Goal: Entertainment & Leisure: Consume media (video, audio)

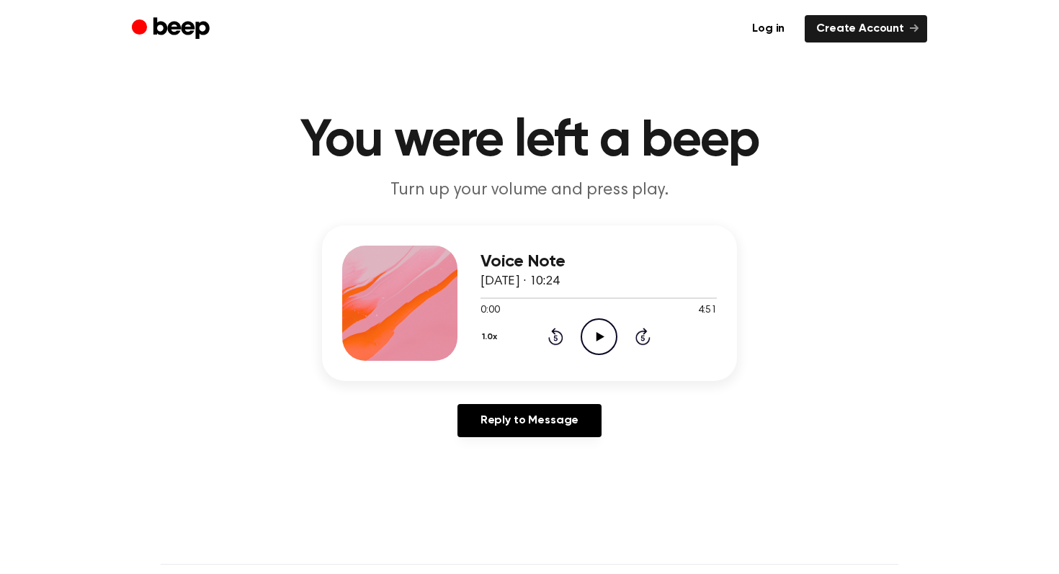
click at [594, 328] on icon "Play Audio" at bounding box center [598, 336] width 37 height 37
click at [589, 327] on icon "Pause Audio" at bounding box center [598, 336] width 37 height 37
click at [595, 326] on icon "Play Audio" at bounding box center [598, 336] width 37 height 37
click at [596, 338] on icon at bounding box center [599, 336] width 6 height 9
drag, startPoint x: 544, startPoint y: 296, endPoint x: 389, endPoint y: 297, distance: 155.6
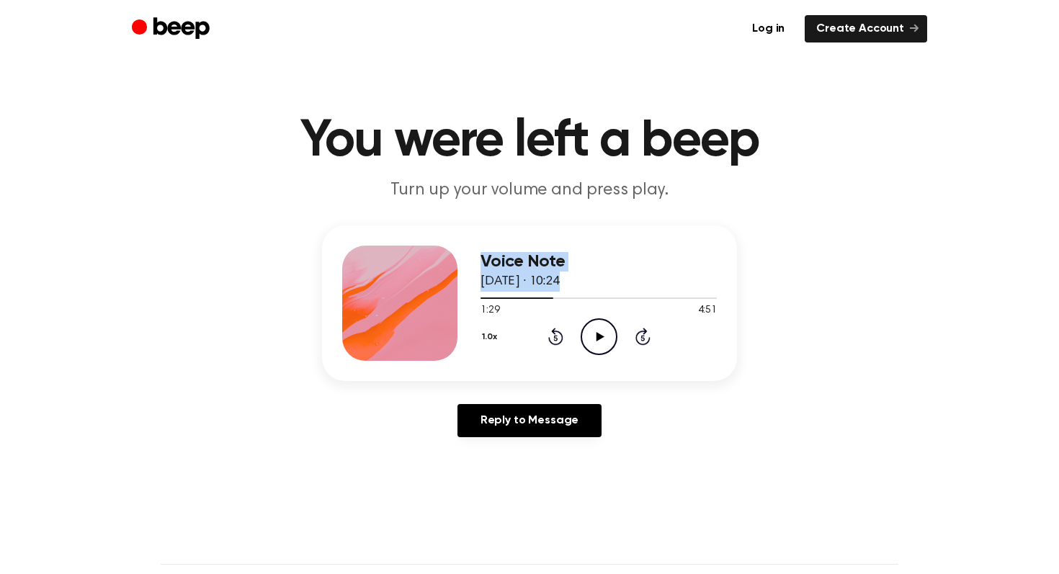
click at [389, 297] on div "Voice Note [DATE] · 10:24 1:29 4:51 Your browser does not support the [object O…" at bounding box center [529, 303] width 415 height 156
click at [550, 298] on span at bounding box center [548, 298] width 12 height 12
drag, startPoint x: 542, startPoint y: 298, endPoint x: 472, endPoint y: 296, distance: 69.9
click at [472, 296] on div "Voice Note [DATE] · 10:24 1:25 4:51 Your browser does not support the [object O…" at bounding box center [529, 303] width 415 height 156
click at [482, 297] on div at bounding box center [514, 297] width 69 height 1
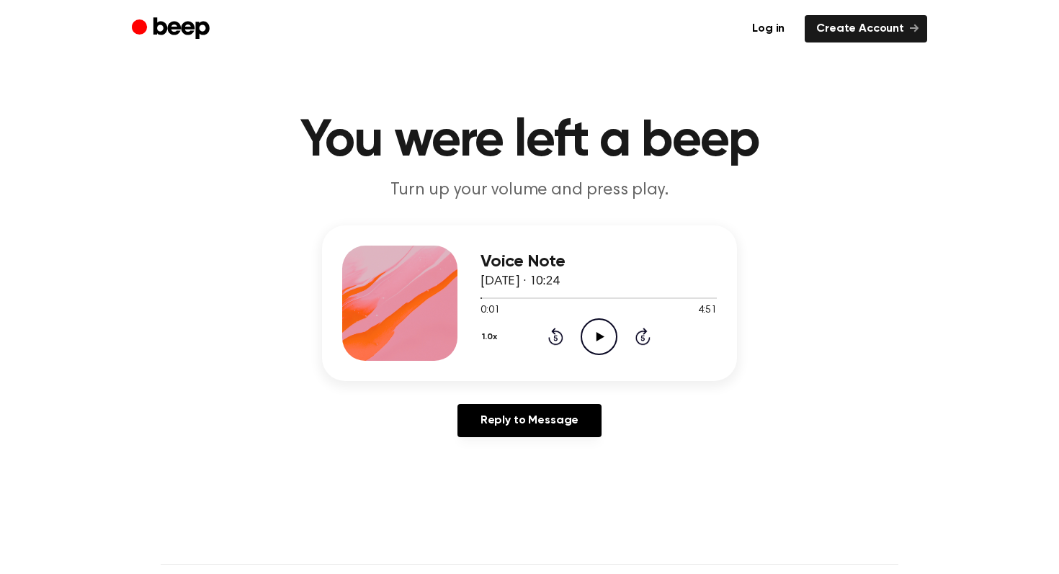
click at [599, 325] on icon "Play Audio" at bounding box center [598, 336] width 37 height 37
click at [601, 331] on icon "Pause Audio" at bounding box center [598, 336] width 37 height 37
drag, startPoint x: 487, startPoint y: 295, endPoint x: 310, endPoint y: 295, distance: 177.2
click at [310, 295] on div "Voice Note [DATE] · 10:24 0:14 4:51 Your browser does not support the [object O…" at bounding box center [529, 336] width 1024 height 223
click at [490, 314] on span "0:14" at bounding box center [489, 310] width 19 height 15
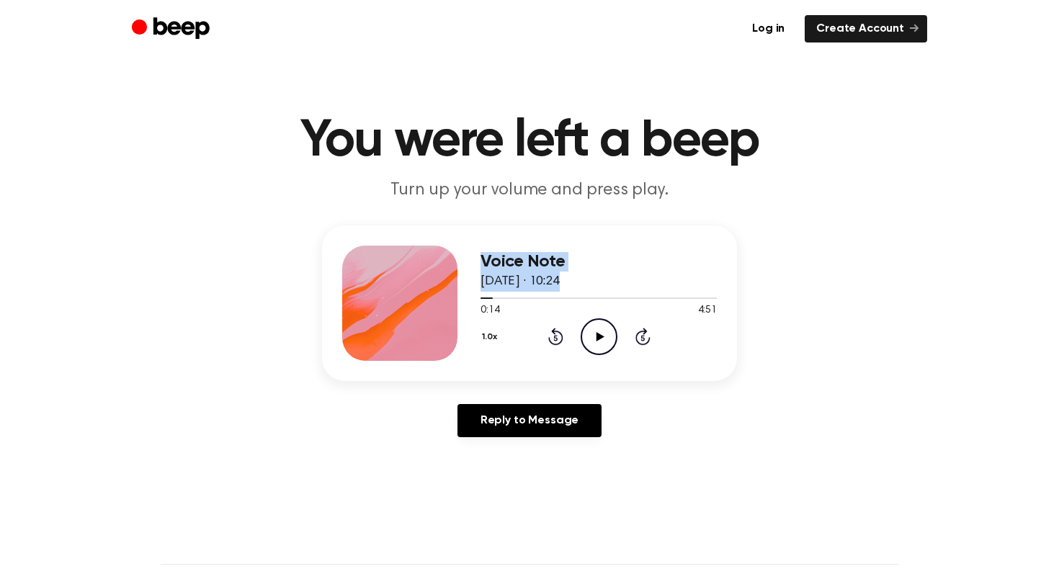
drag, startPoint x: 488, startPoint y: 296, endPoint x: 459, endPoint y: 295, distance: 28.8
click at [459, 295] on div "Voice Note [DATE] · 10:24 0:14 4:51 Your browser does not support the [object O…" at bounding box center [529, 303] width 415 height 156
click at [501, 303] on div "0:14 4:51" at bounding box center [598, 310] width 236 height 15
click at [557, 334] on icon "Rewind 5 seconds" at bounding box center [555, 336] width 16 height 19
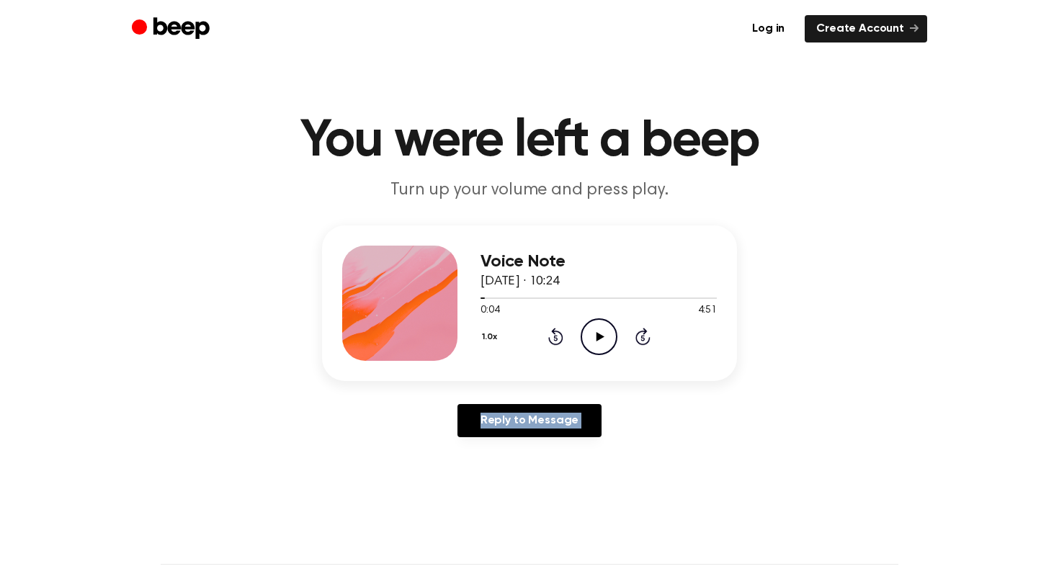
click at [557, 334] on icon "Rewind 5 seconds" at bounding box center [555, 336] width 16 height 19
click at [501, 342] on button "1.0x" at bounding box center [491, 337] width 22 height 24
click at [519, 292] on div at bounding box center [598, 298] width 236 height 12
click at [550, 333] on icon "Rewind 5 seconds" at bounding box center [555, 336] width 16 height 19
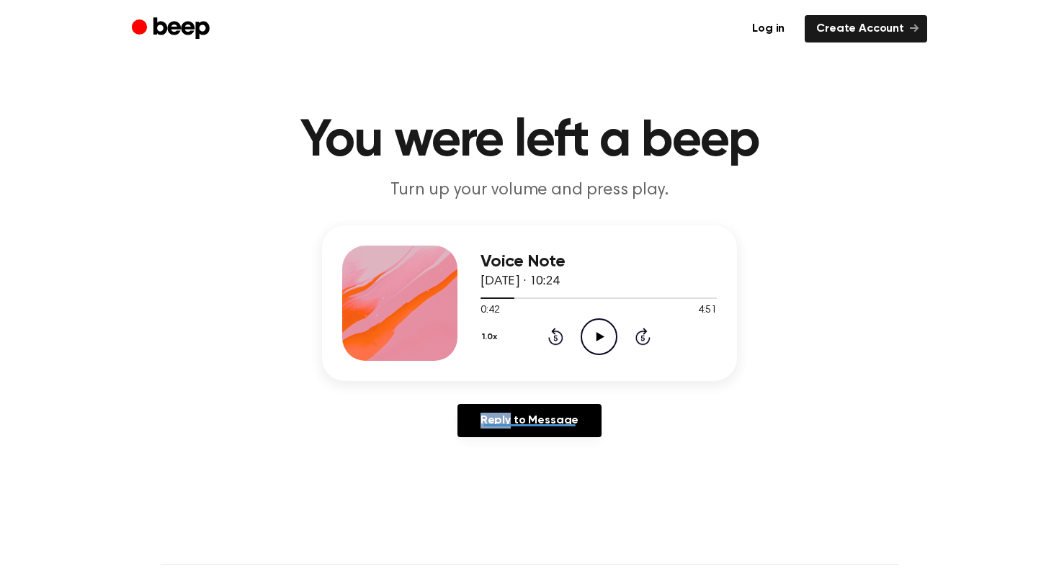
click at [550, 333] on icon "Rewind 5 seconds" at bounding box center [555, 336] width 16 height 19
drag, startPoint x: 550, startPoint y: 333, endPoint x: 541, endPoint y: 328, distance: 10.6
click at [542, 328] on div "1.0x Rewind 5 seconds Play Audio Skip 5 seconds" at bounding box center [598, 336] width 236 height 37
drag, startPoint x: 506, startPoint y: 297, endPoint x: 429, endPoint y: 295, distance: 77.8
click at [429, 295] on div "Voice Note [DATE] · 10:24 0:37 4:51 Your browser does not support the [object O…" at bounding box center [529, 303] width 415 height 156
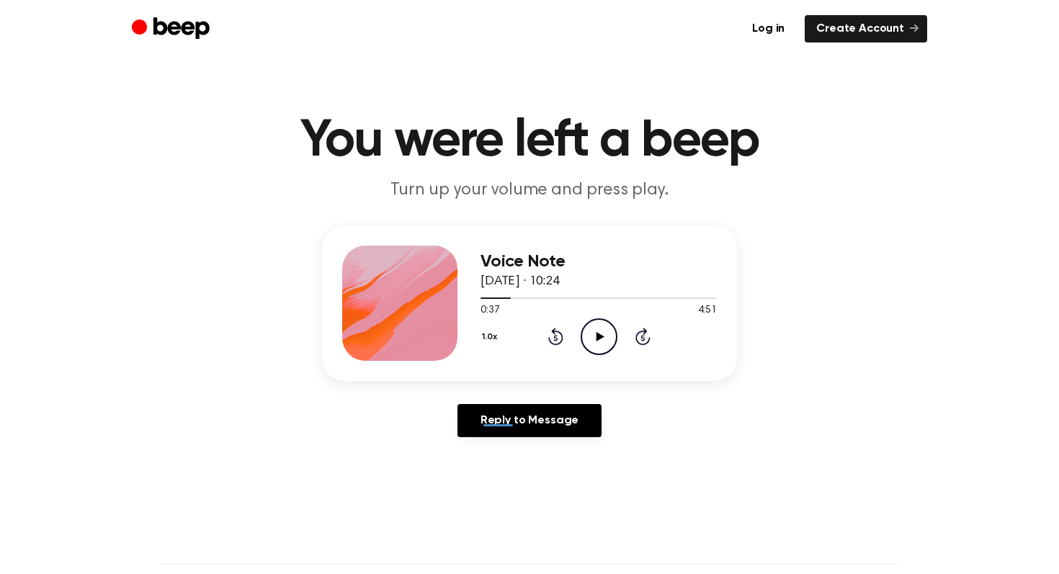
click at [561, 331] on icon "Rewind 5 seconds" at bounding box center [555, 336] width 16 height 19
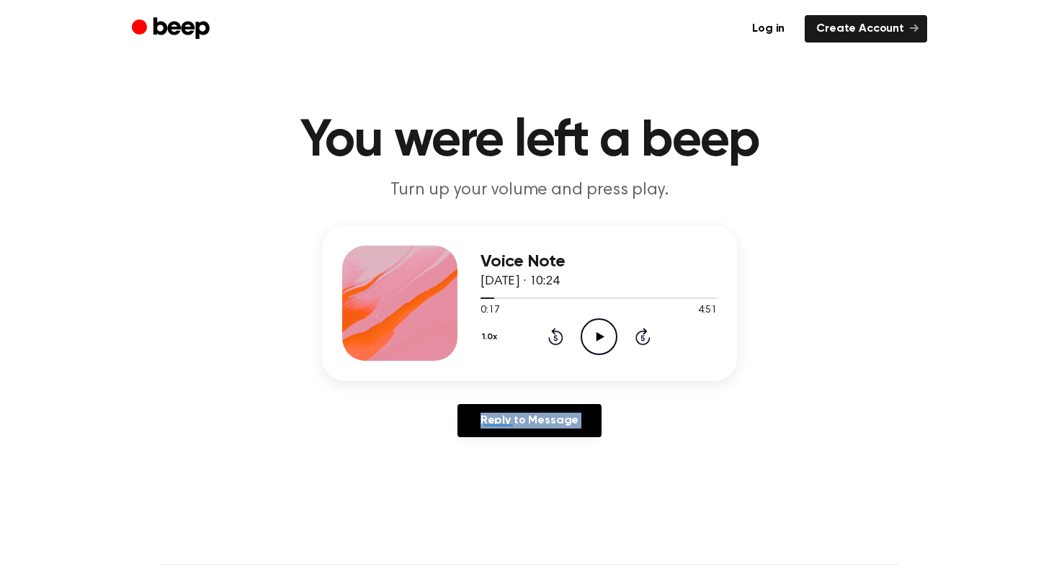
click at [561, 331] on icon "Rewind 5 seconds" at bounding box center [555, 336] width 16 height 19
click at [591, 330] on icon "Play Audio" at bounding box center [598, 336] width 37 height 37
